Goal: Task Accomplishment & Management: Use online tool/utility

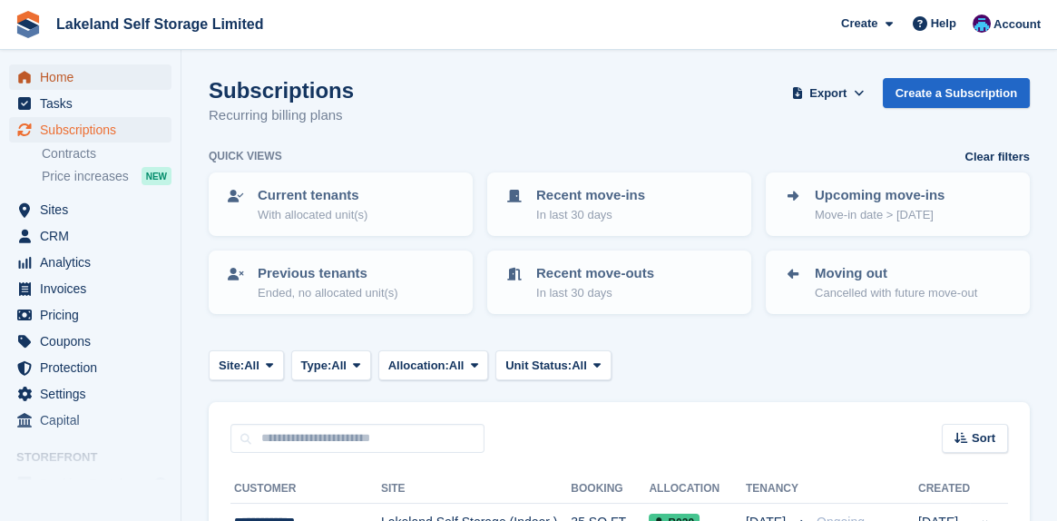
click at [87, 80] on span "Home" at bounding box center [94, 76] width 109 height 25
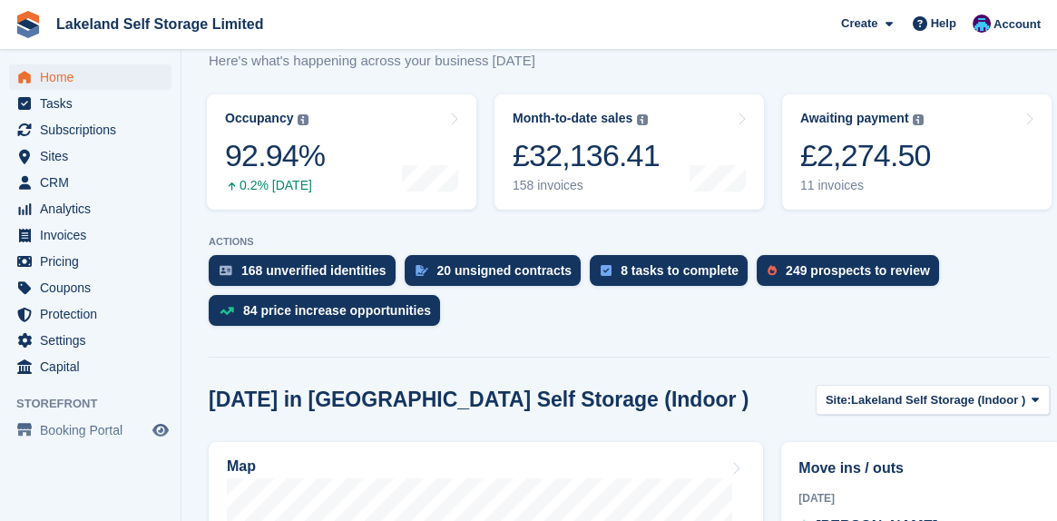
scroll to position [181, 0]
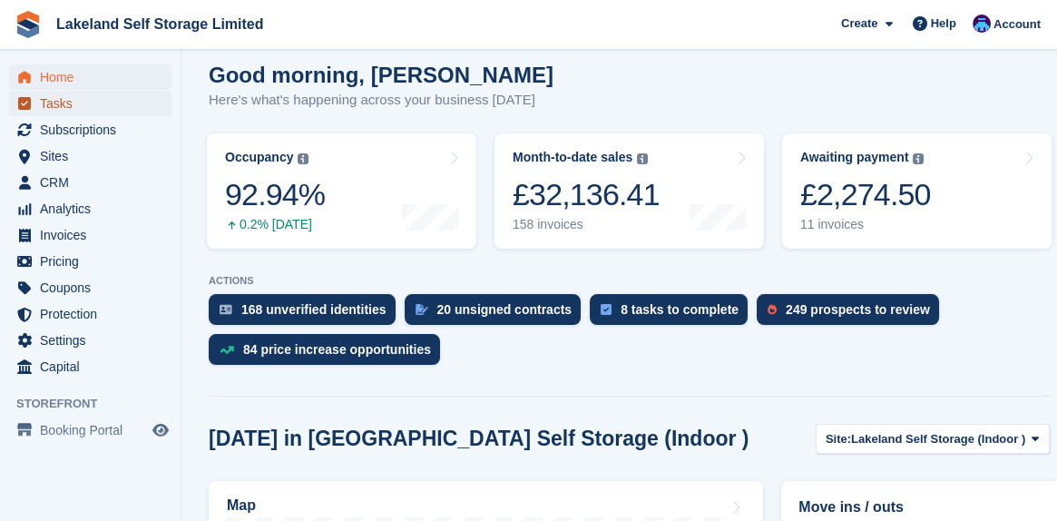
click at [79, 108] on span "Tasks" at bounding box center [94, 103] width 109 height 25
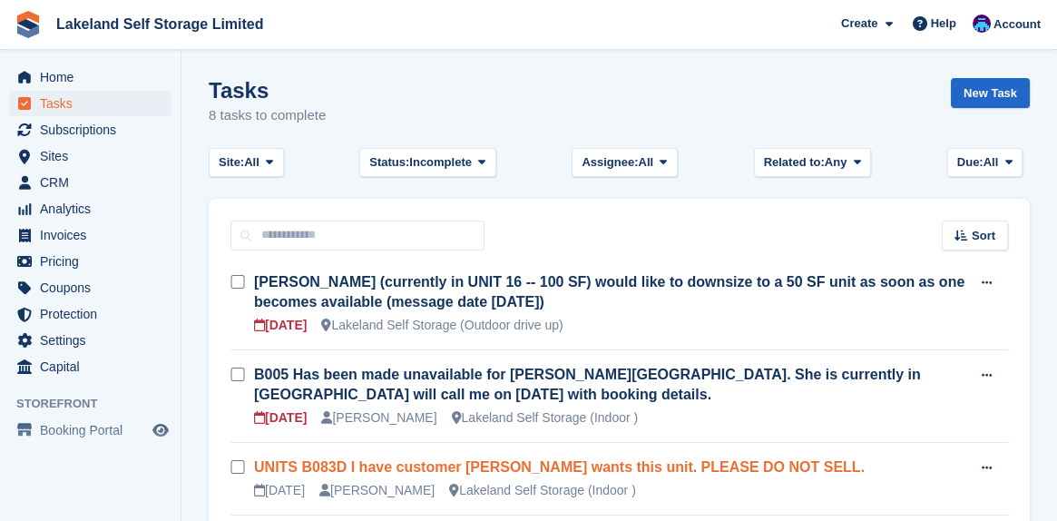
click at [457, 467] on link "UNITS B083D I have customer Steve Welch wants this unit. PLEASE DO NOT SELL." at bounding box center [559, 466] width 611 height 15
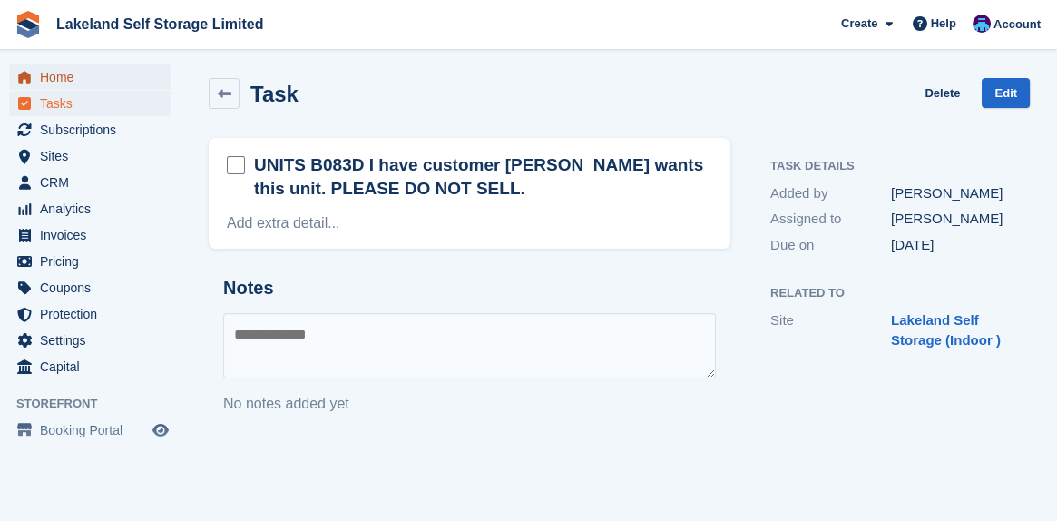
click at [76, 72] on span "Home" at bounding box center [94, 76] width 109 height 25
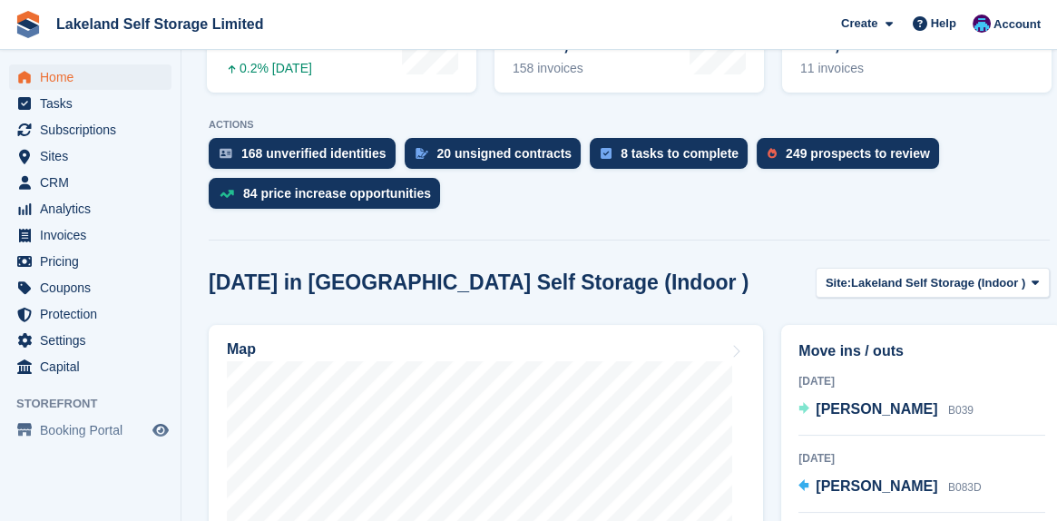
scroll to position [454, 0]
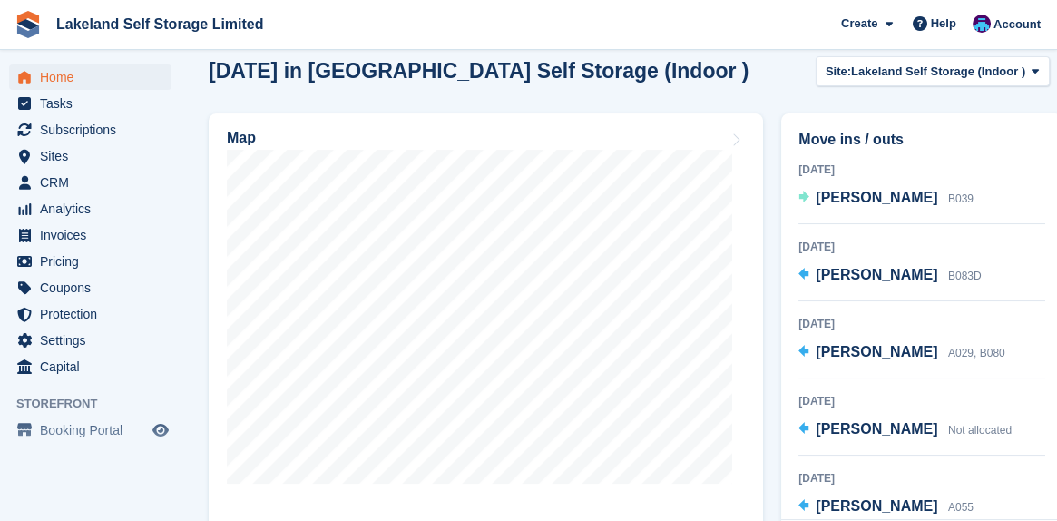
scroll to position [594, 0]
